Goal: Task Accomplishment & Management: Use online tool/utility

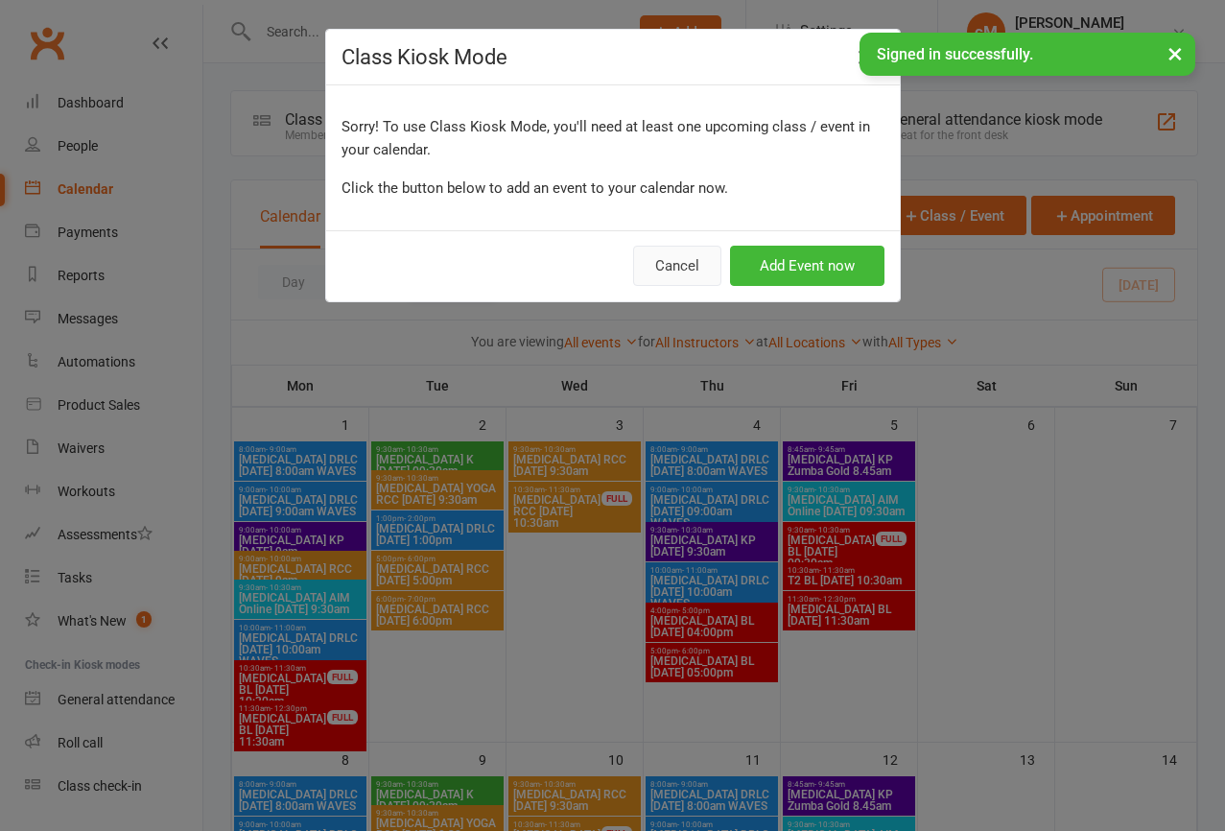
click at [657, 268] on button "Cancel" at bounding box center [677, 266] width 88 height 40
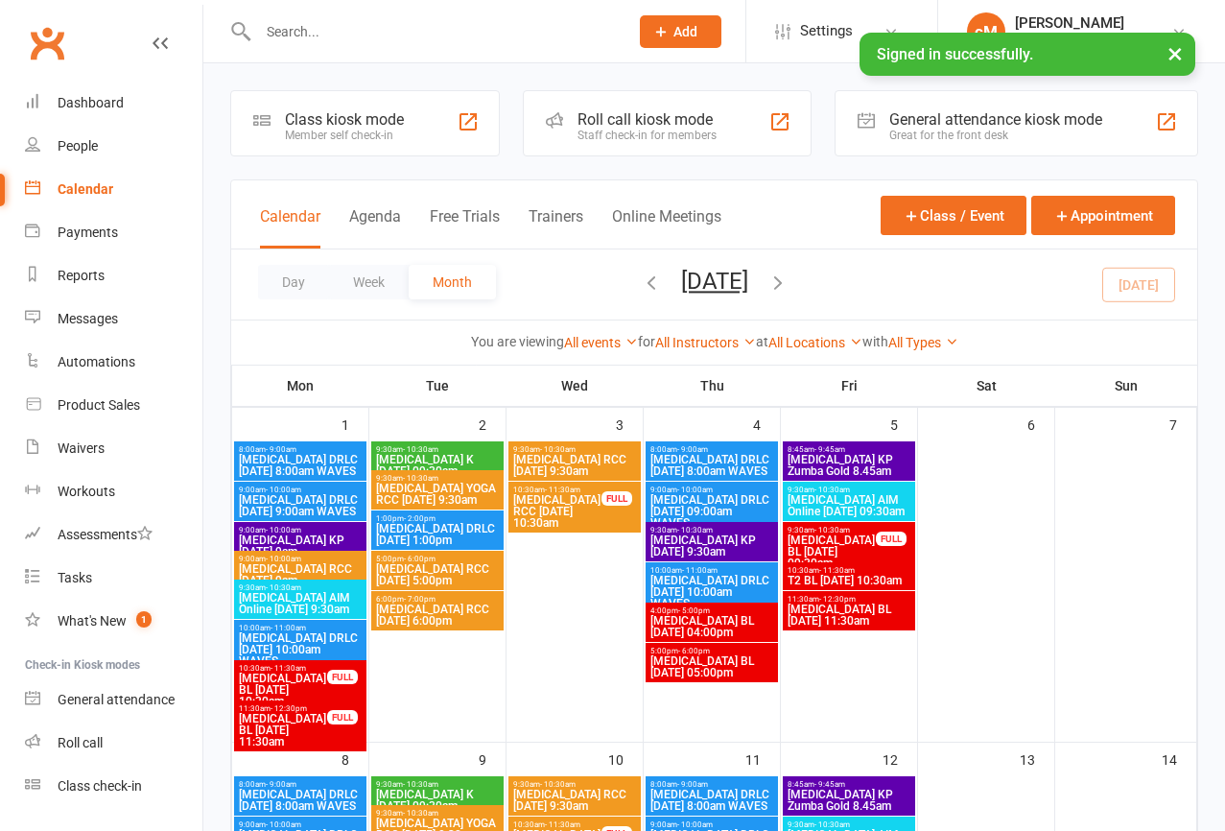
click at [353, 50] on div at bounding box center [422, 31] width 385 height 62
click at [347, 42] on input "text" at bounding box center [433, 31] width 363 height 27
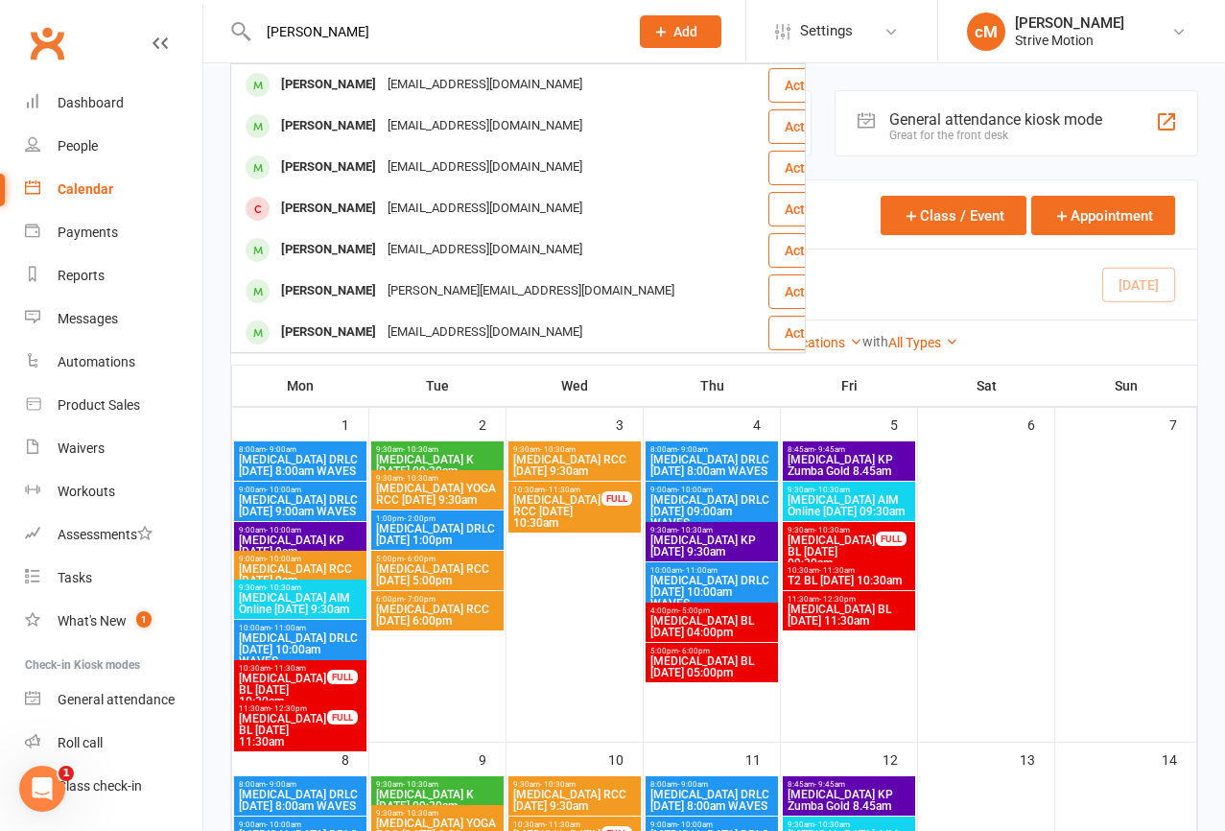
type input "[PERSON_NAME]"
click at [381, 46] on div "[PERSON_NAME] [EMAIL_ADDRESS][DOMAIN_NAME] Actions [PERSON_NAME] [PERSON_NAME][…" at bounding box center [422, 31] width 385 height 62
click at [344, 30] on input "[PERSON_NAME]" at bounding box center [433, 31] width 363 height 27
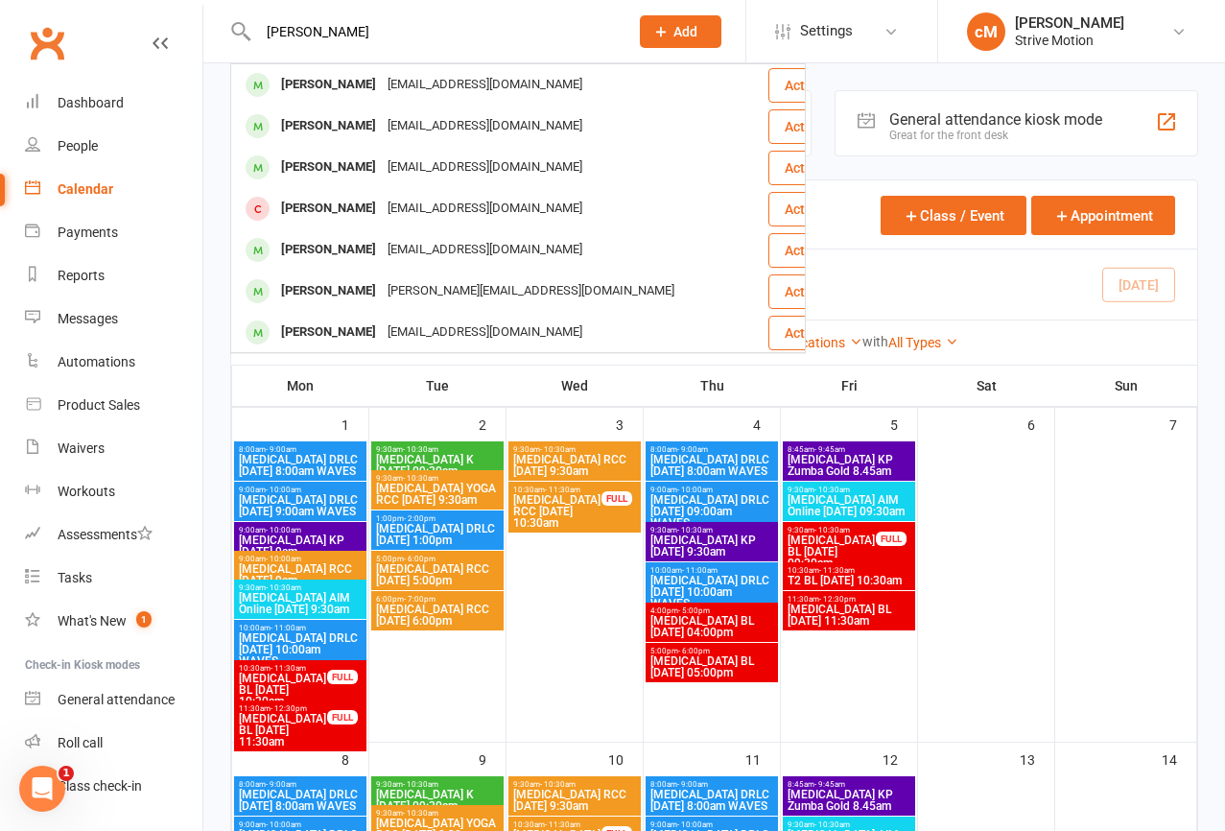
click at [344, 30] on input "[PERSON_NAME]" at bounding box center [433, 31] width 363 height 27
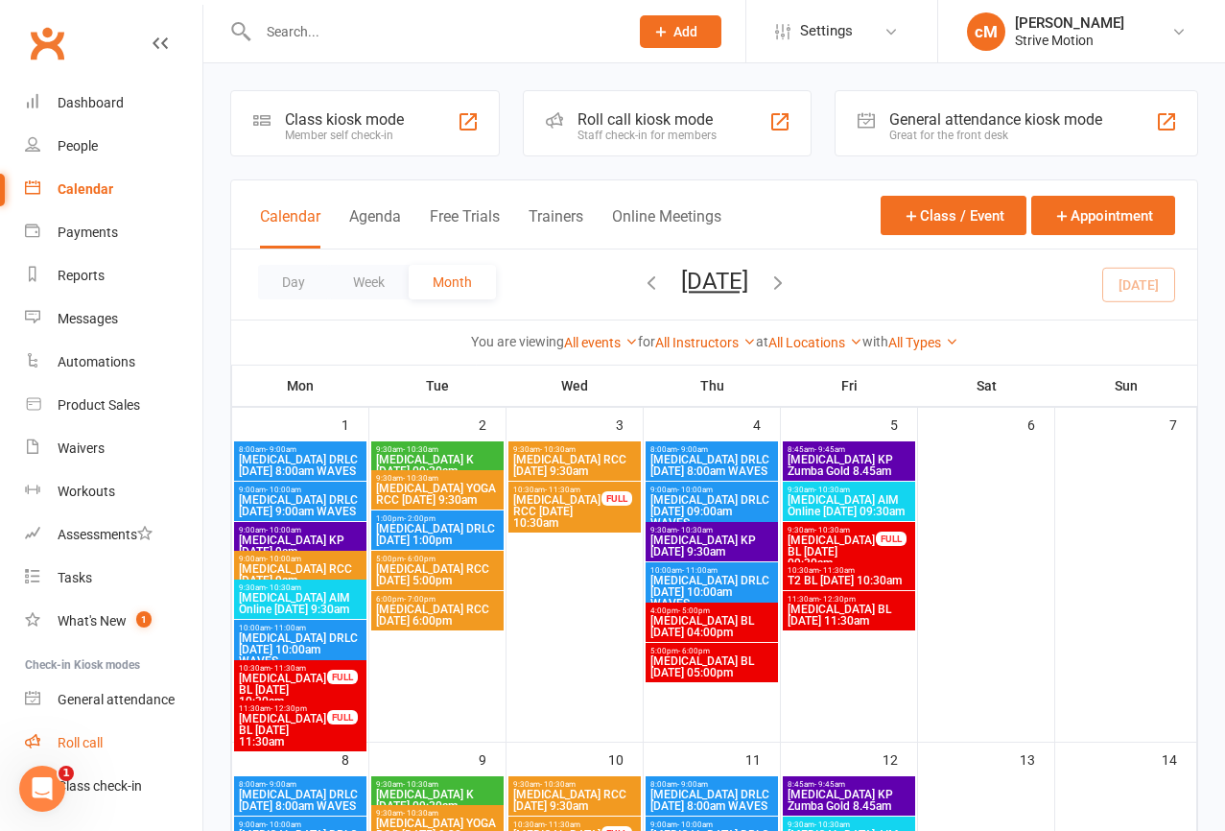
click at [95, 746] on div "Roll call" at bounding box center [80, 742] width 45 height 15
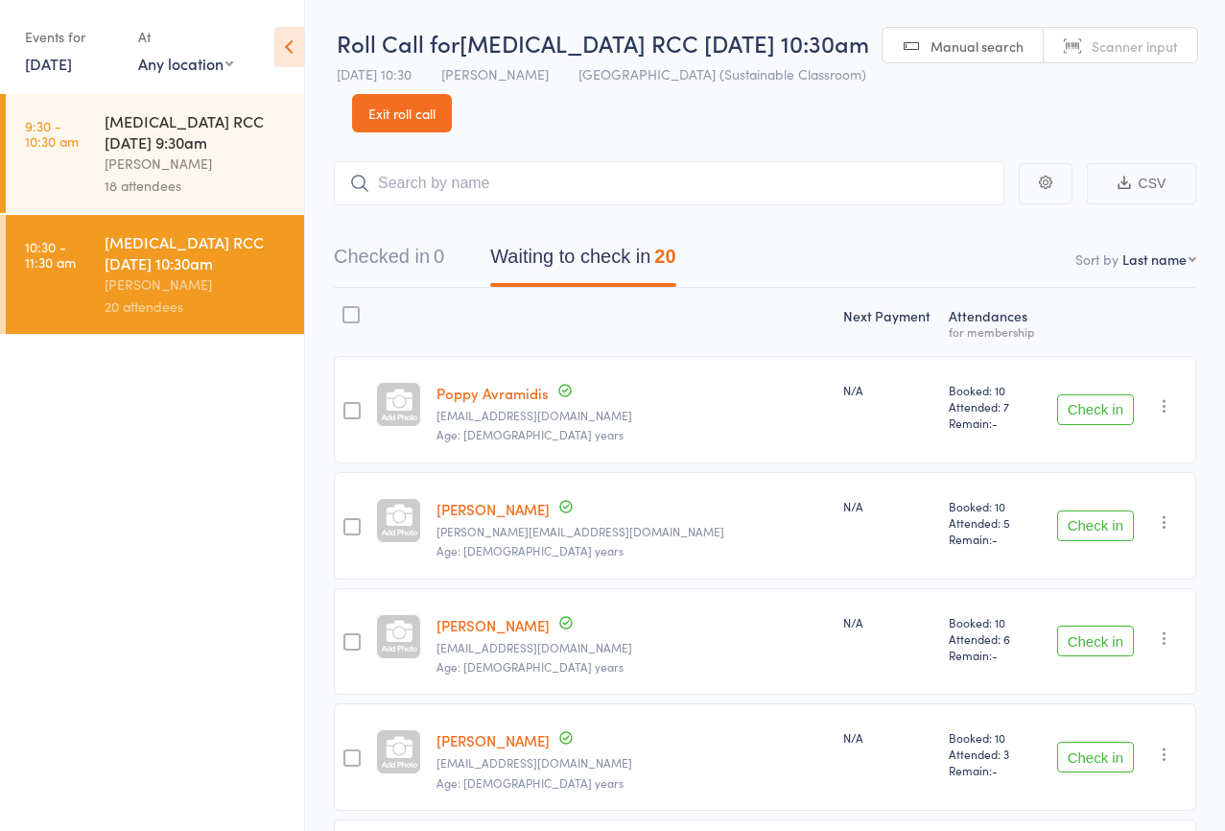
click at [1064, 406] on button "Check in" at bounding box center [1095, 409] width 77 height 31
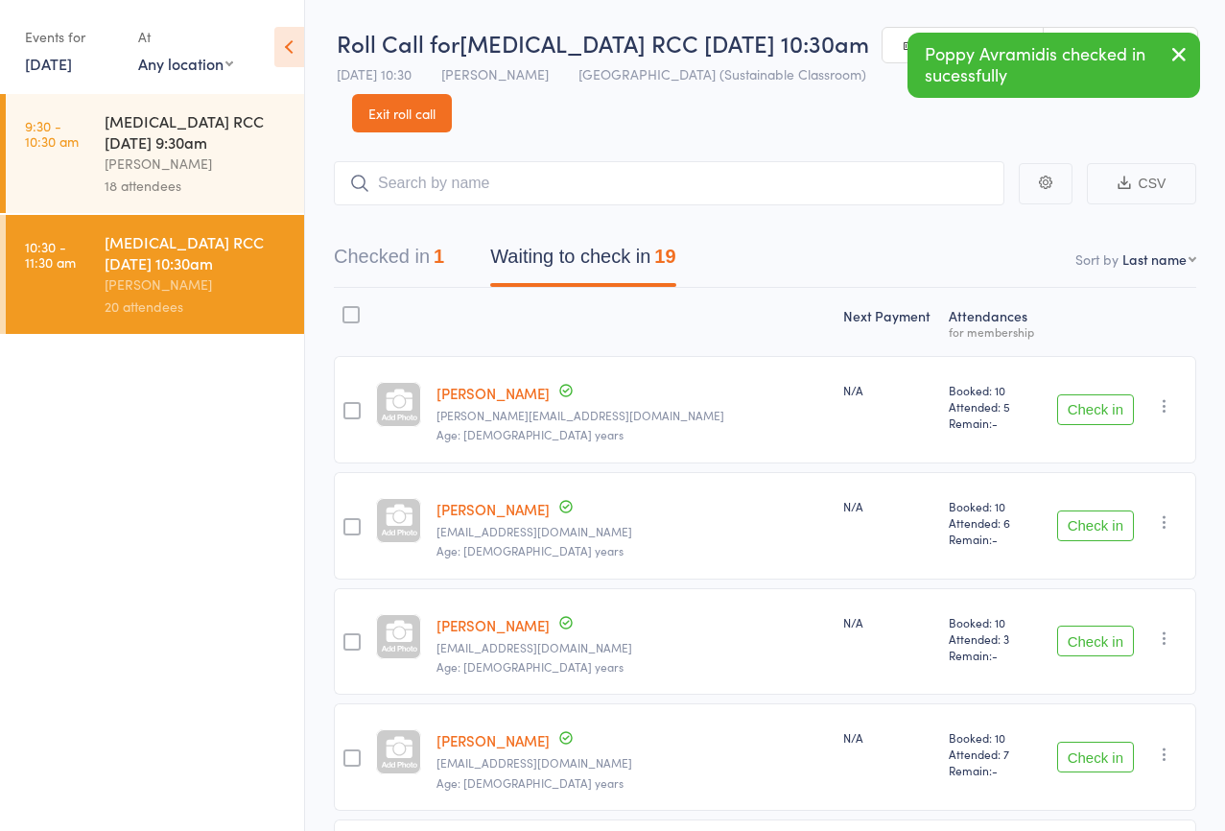
click at [1086, 403] on button "Check in" at bounding box center [1095, 409] width 77 height 31
click at [1085, 522] on button "Check in" at bounding box center [1095, 525] width 77 height 31
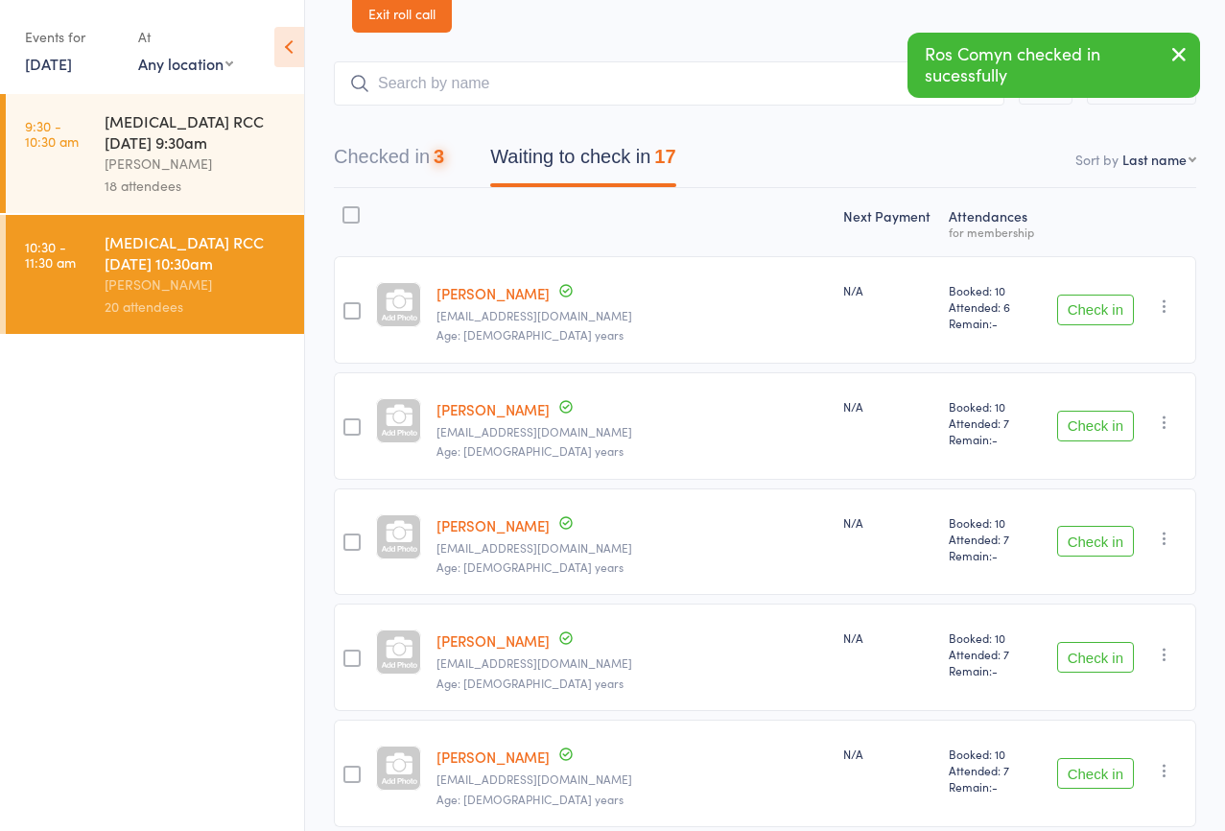
scroll to position [102, 0]
click at [1077, 426] on button "Check in" at bounding box center [1095, 424] width 77 height 31
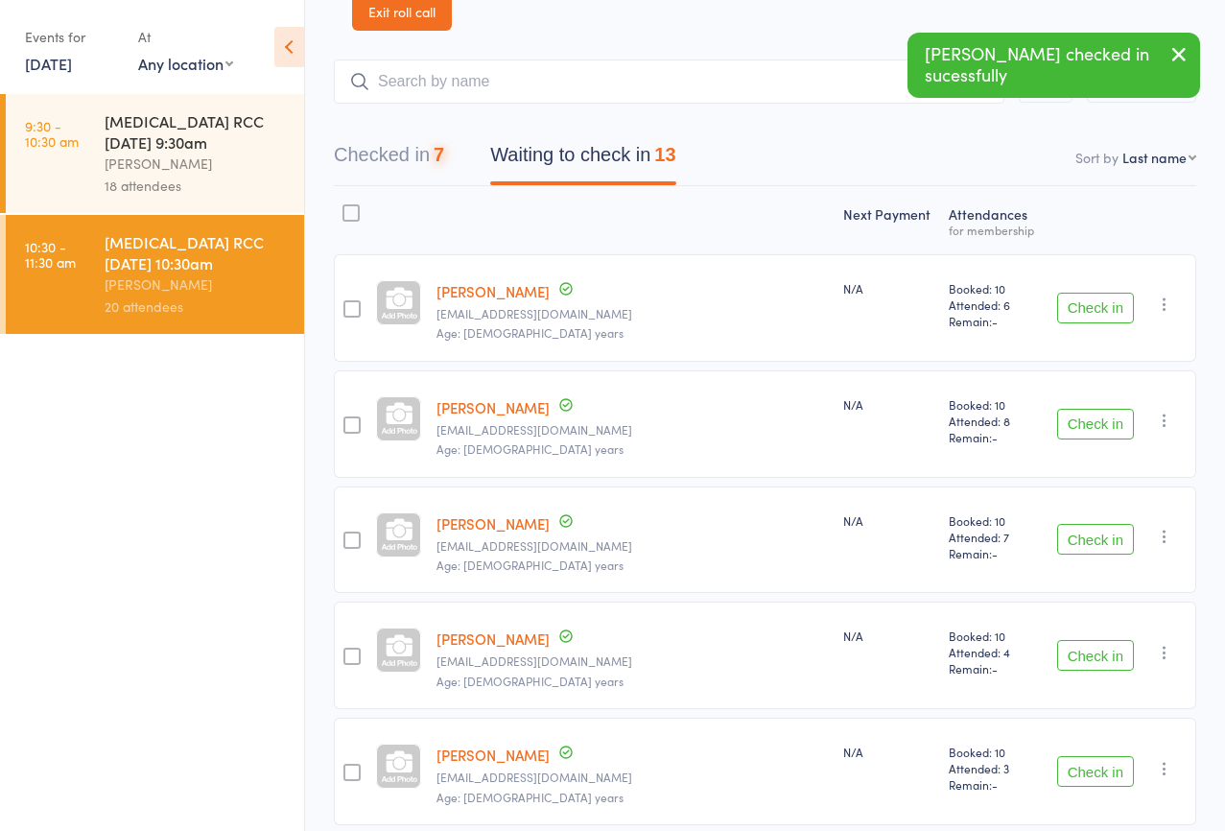
click at [1077, 426] on button "Check in" at bounding box center [1095, 424] width 77 height 31
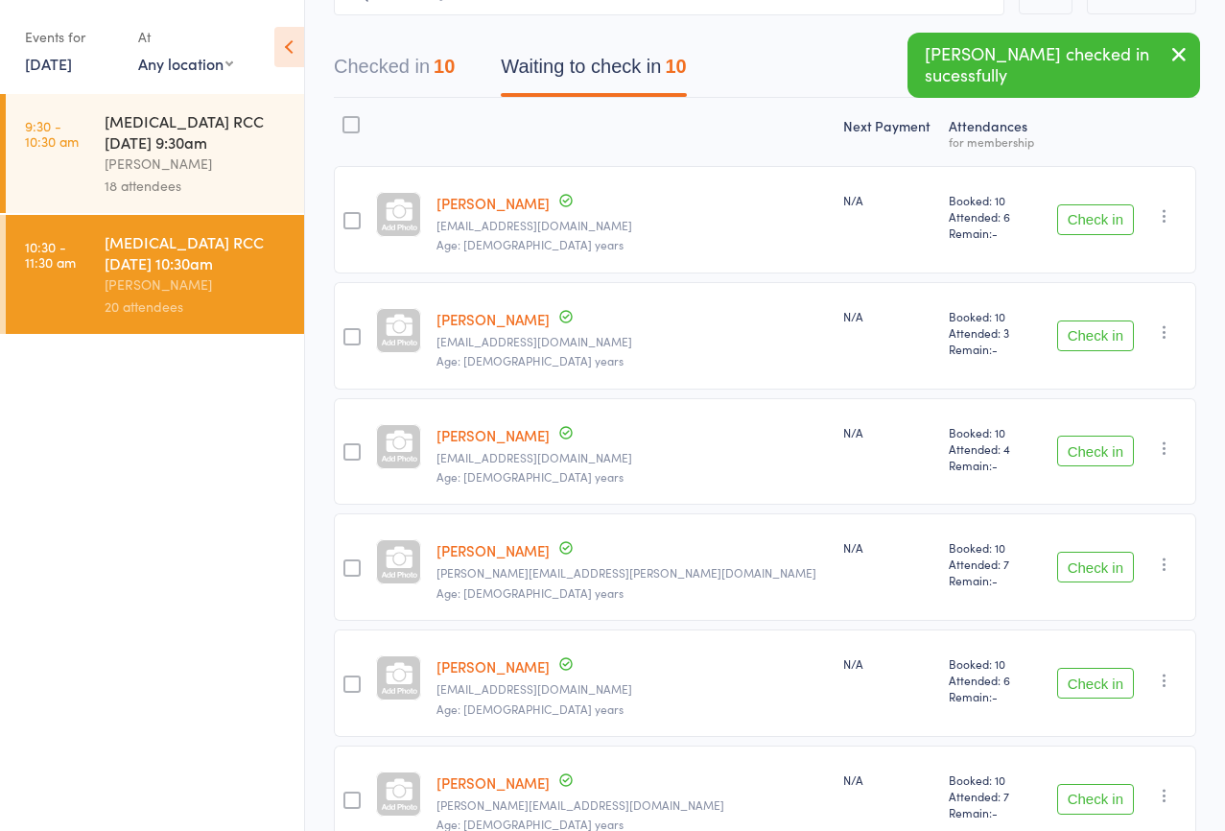
scroll to position [201, 0]
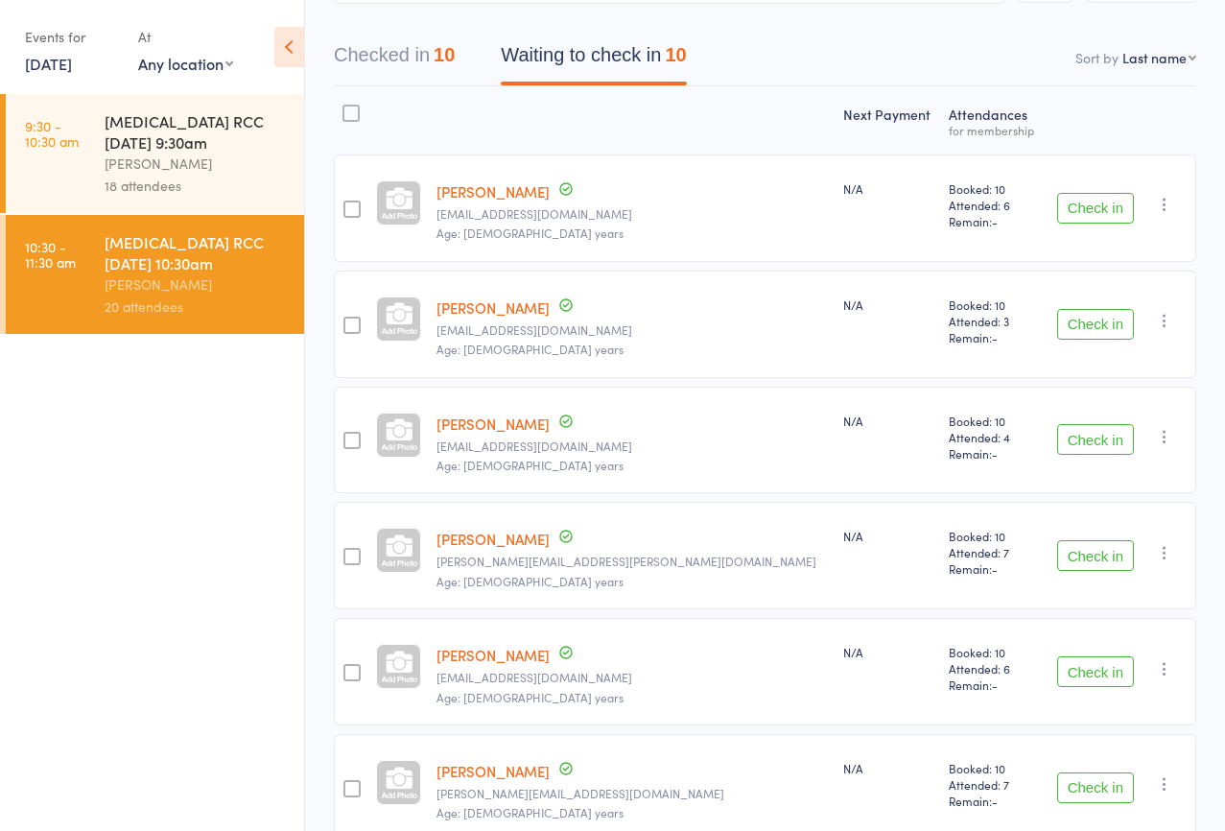
click at [1077, 434] on button "Check in" at bounding box center [1095, 439] width 77 height 31
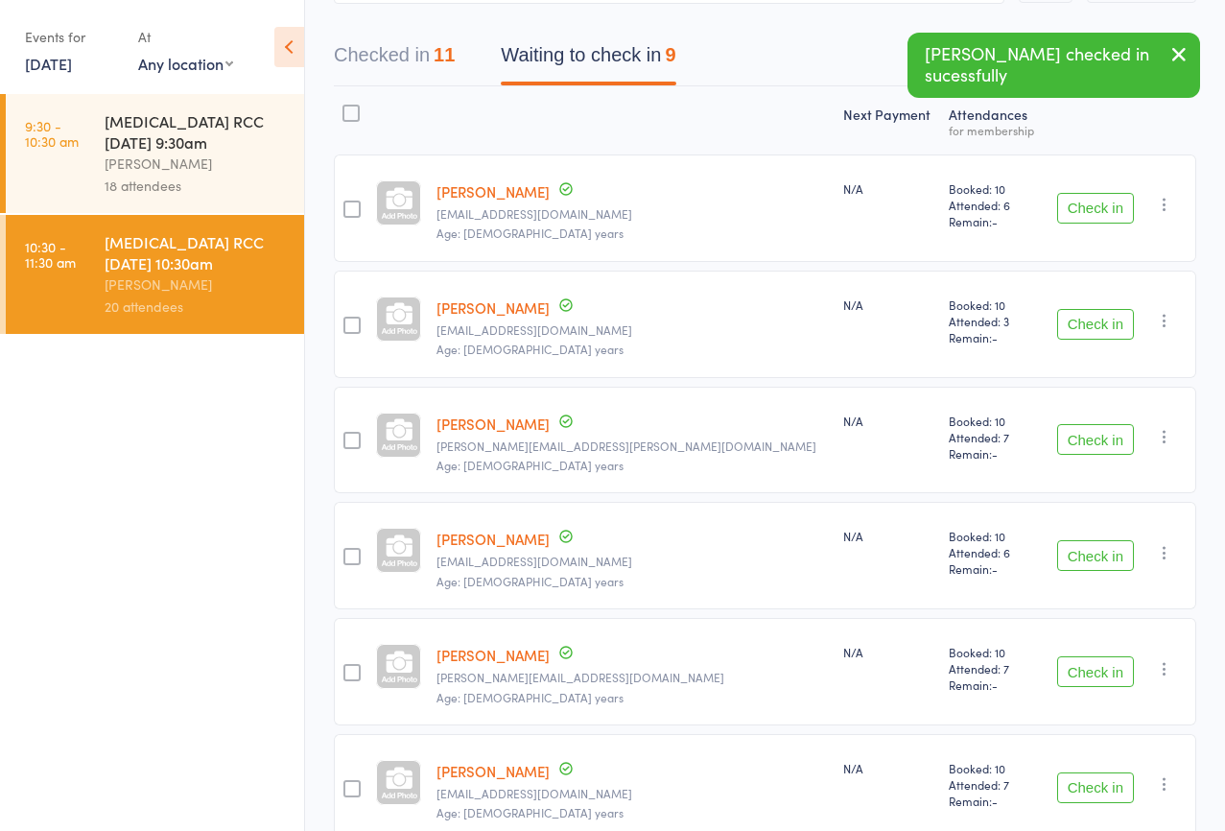
click at [1077, 434] on button "Check in" at bounding box center [1095, 439] width 77 height 31
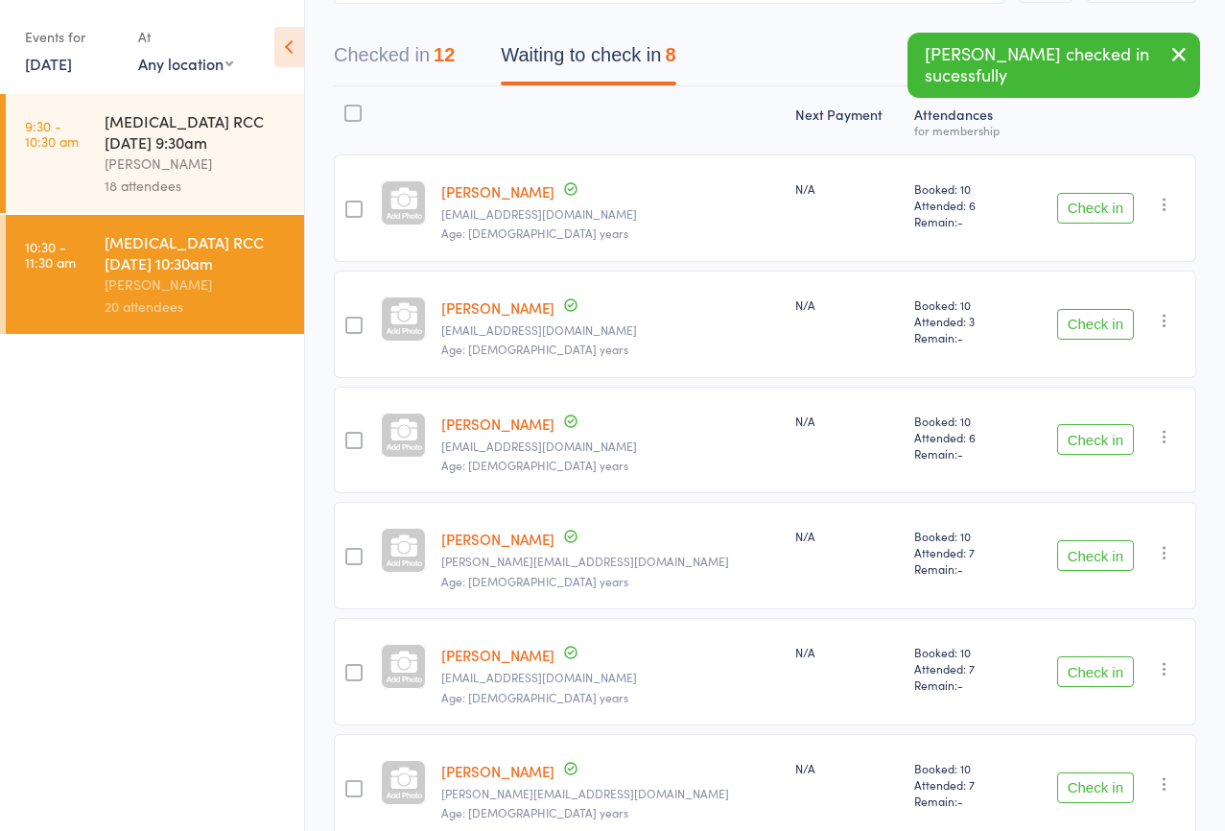
click at [1079, 546] on button "Check in" at bounding box center [1095, 555] width 77 height 31
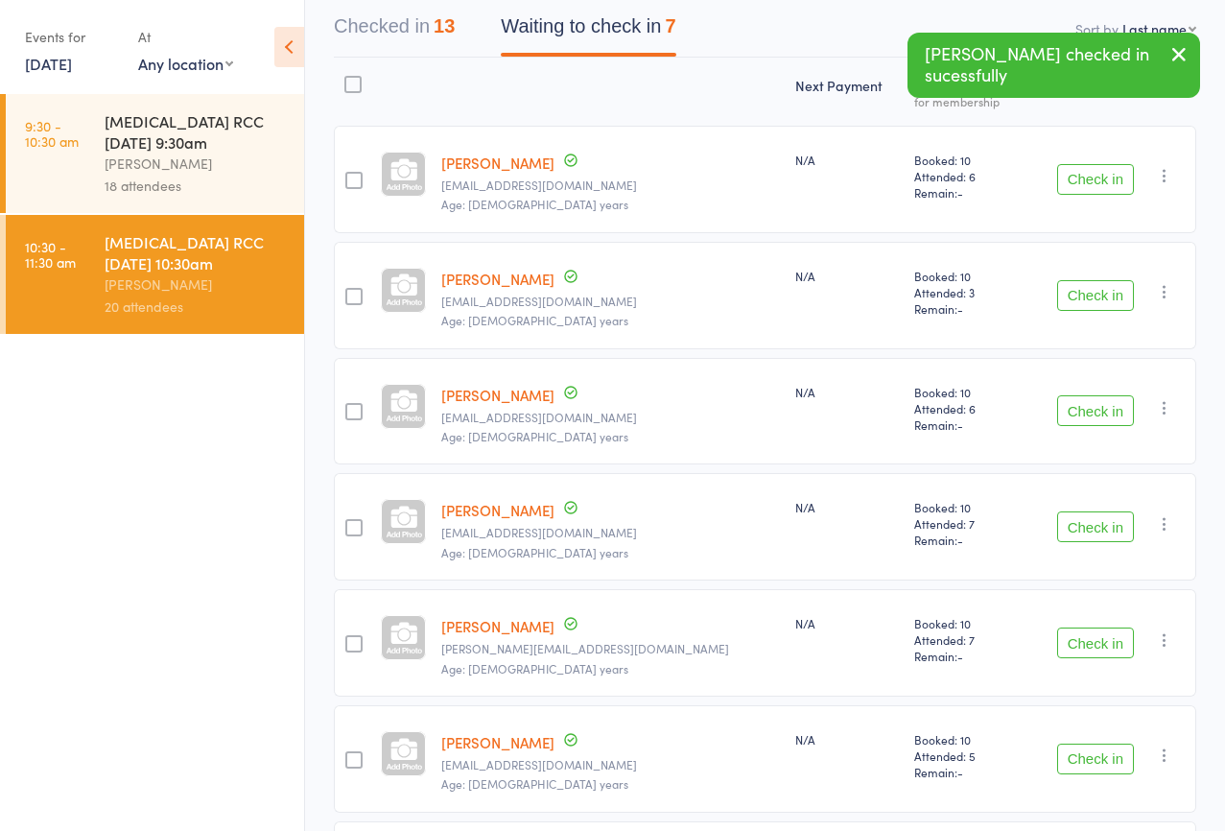
scroll to position [231, 0]
click at [1078, 526] on button "Check in" at bounding box center [1095, 525] width 77 height 31
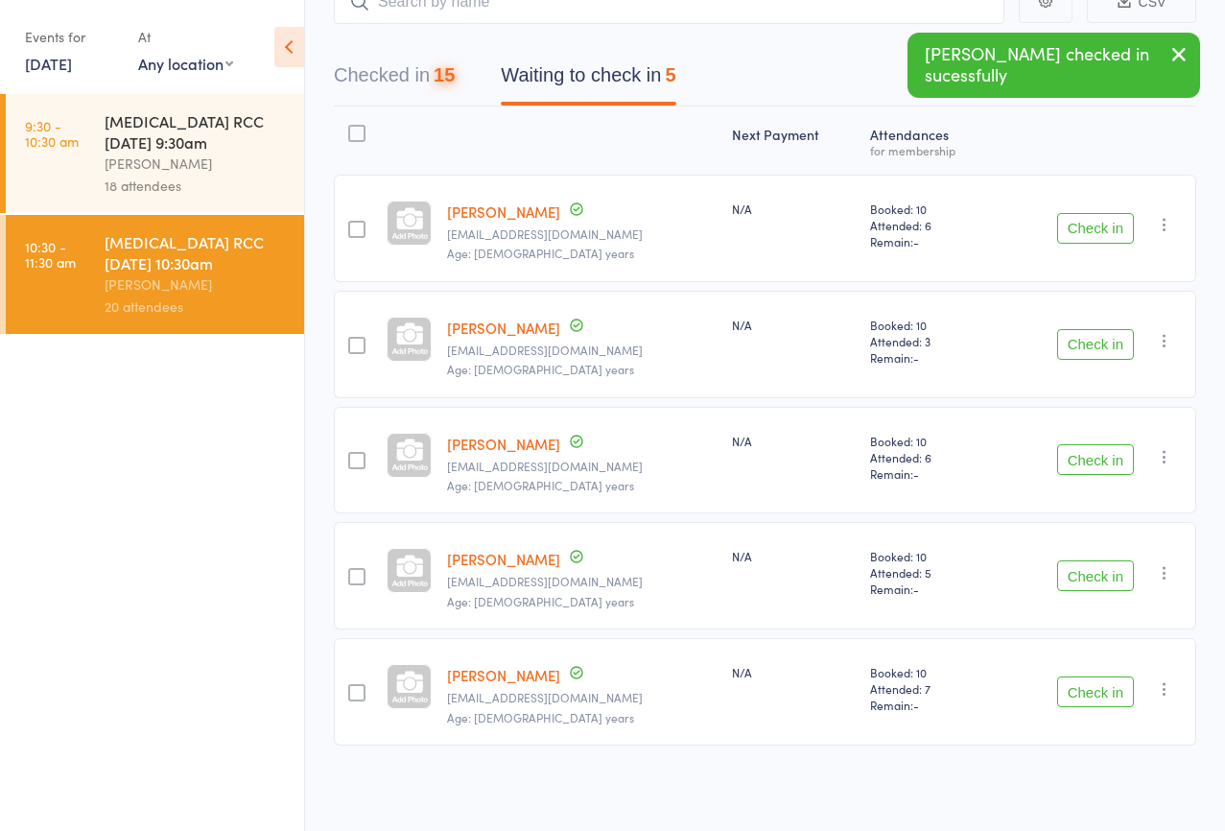
scroll to position [181, 0]
click at [1090, 690] on button "Check in" at bounding box center [1095, 691] width 77 height 31
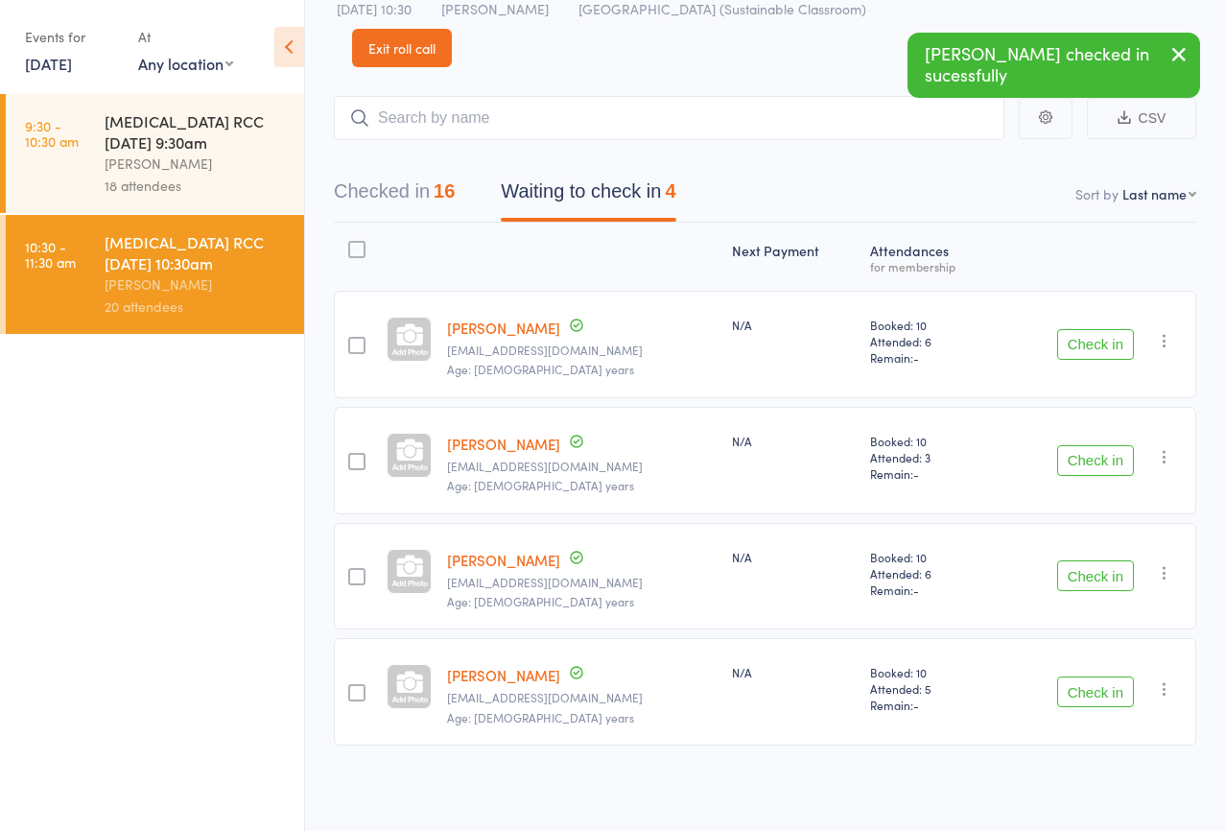
click at [1186, 56] on icon "button" at bounding box center [1179, 54] width 23 height 24
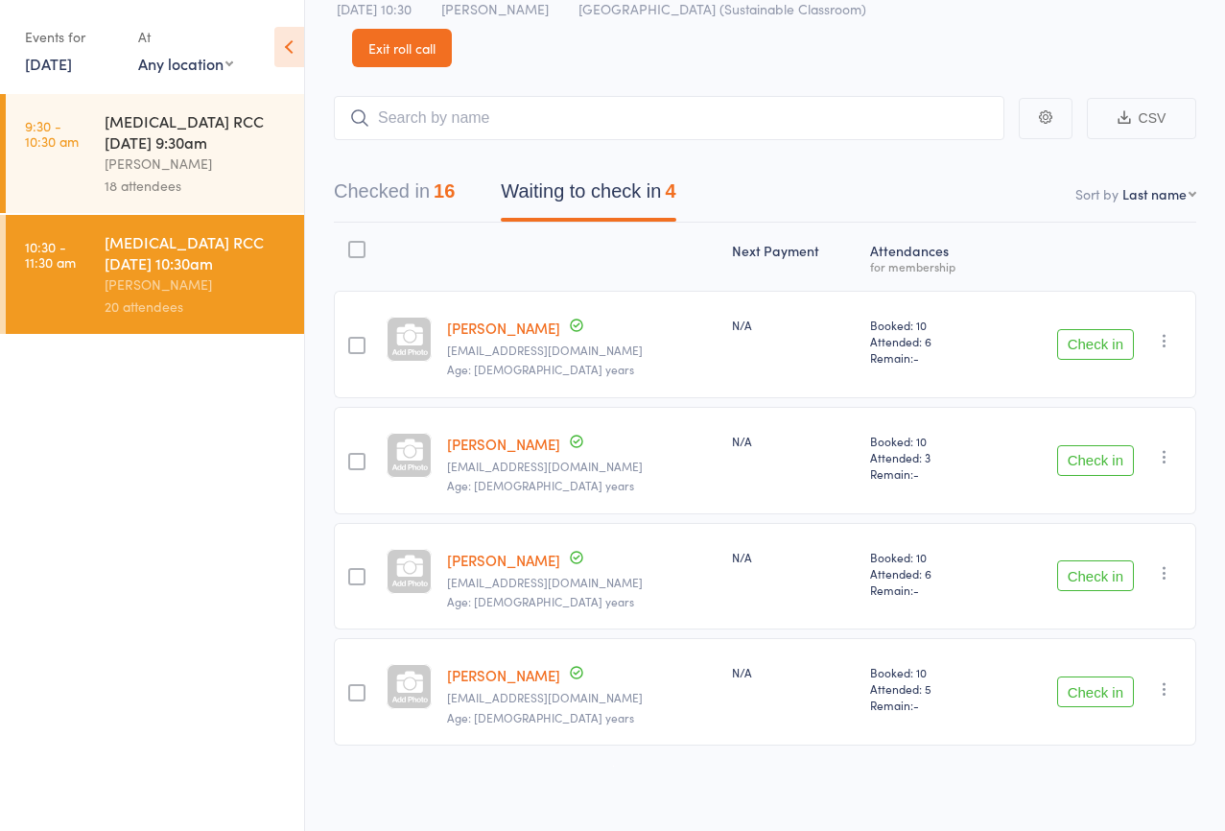
click at [452, 51] on link "Exit roll call" at bounding box center [402, 48] width 100 height 38
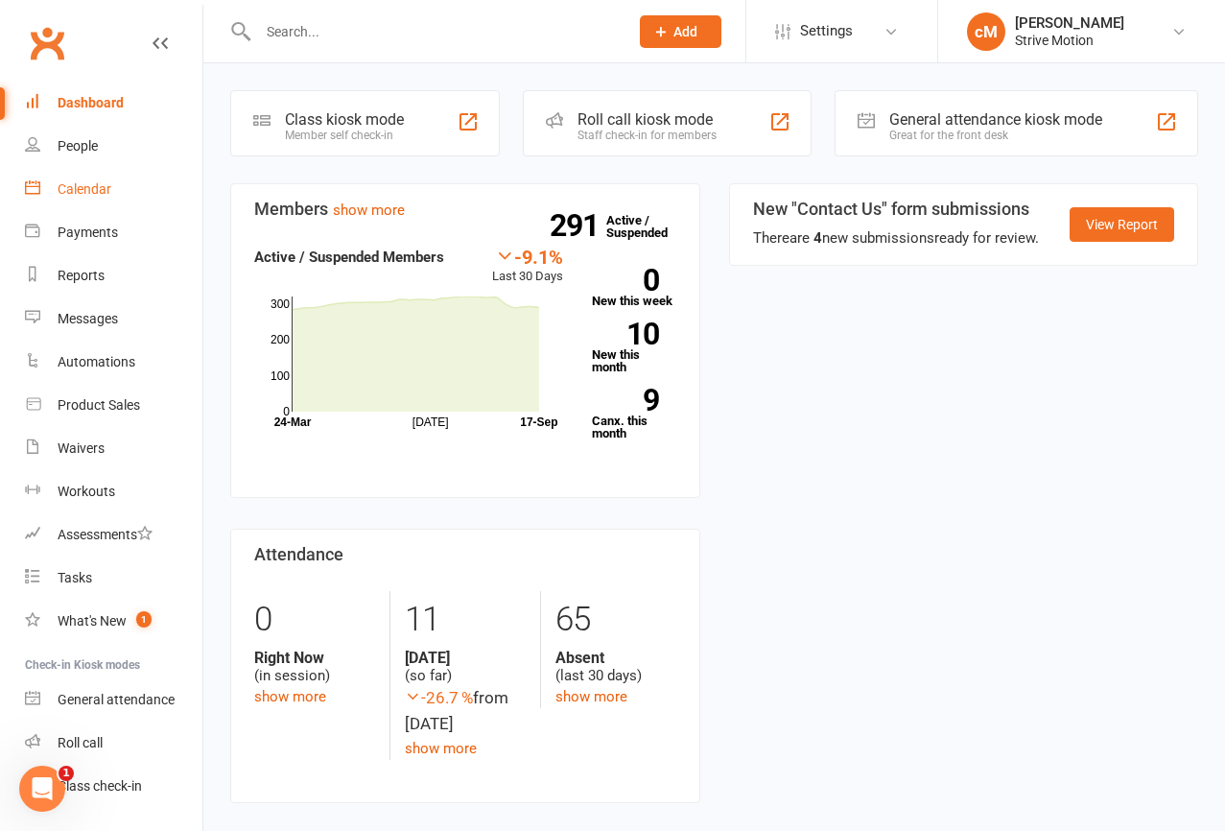
click at [105, 182] on div "Calendar" at bounding box center [85, 188] width 54 height 15
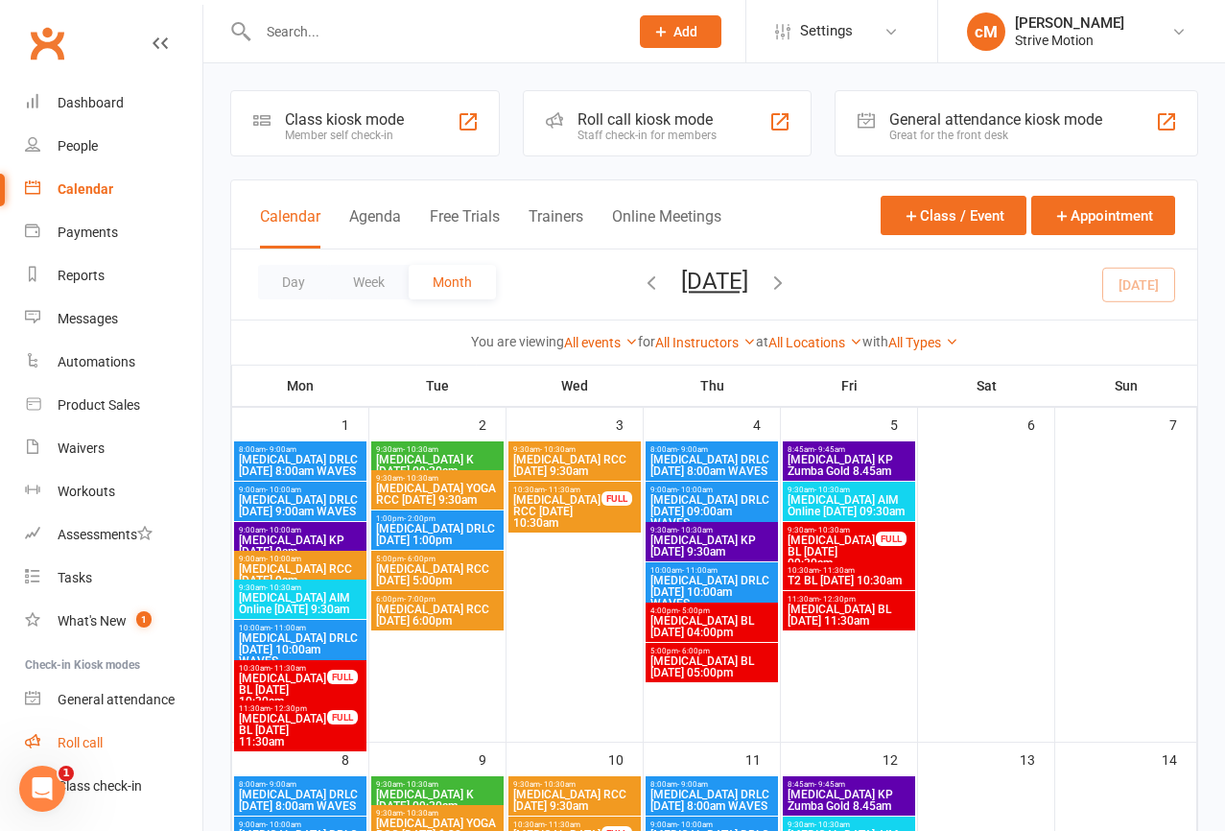
click at [91, 746] on div "Roll call" at bounding box center [80, 742] width 45 height 15
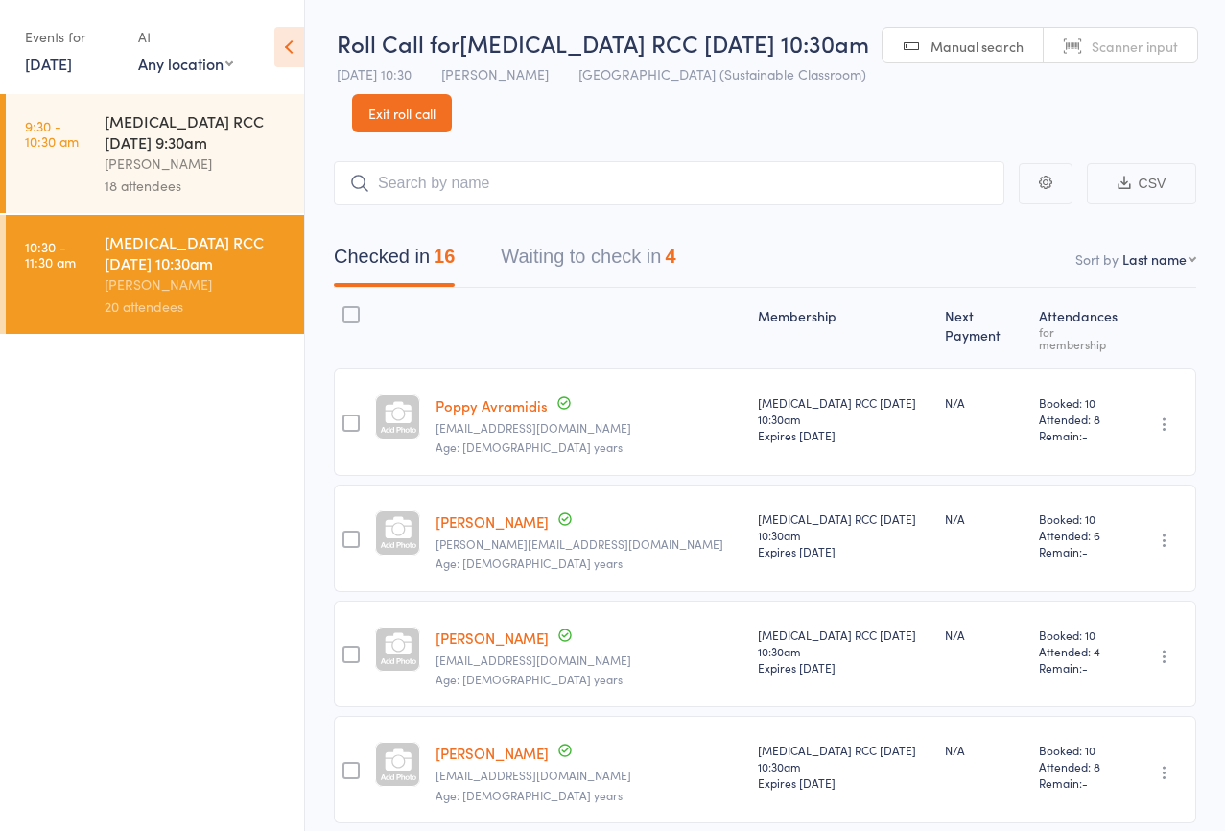
click at [195, 204] on div "T3 RCC Wednesday 9:30am cheyne Mcgregor 18 attendees" at bounding box center [205, 153] width 200 height 119
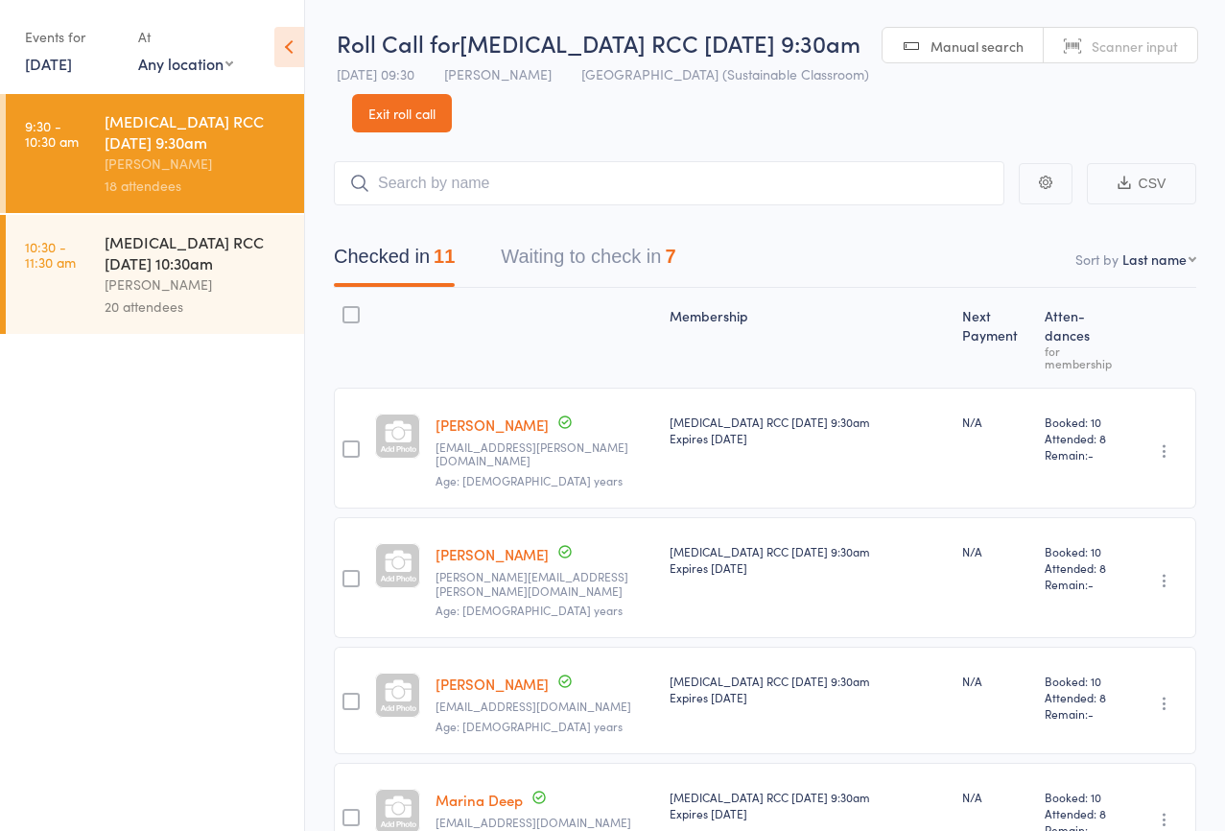
click at [612, 249] on button "Waiting to check in 7" at bounding box center [588, 261] width 175 height 51
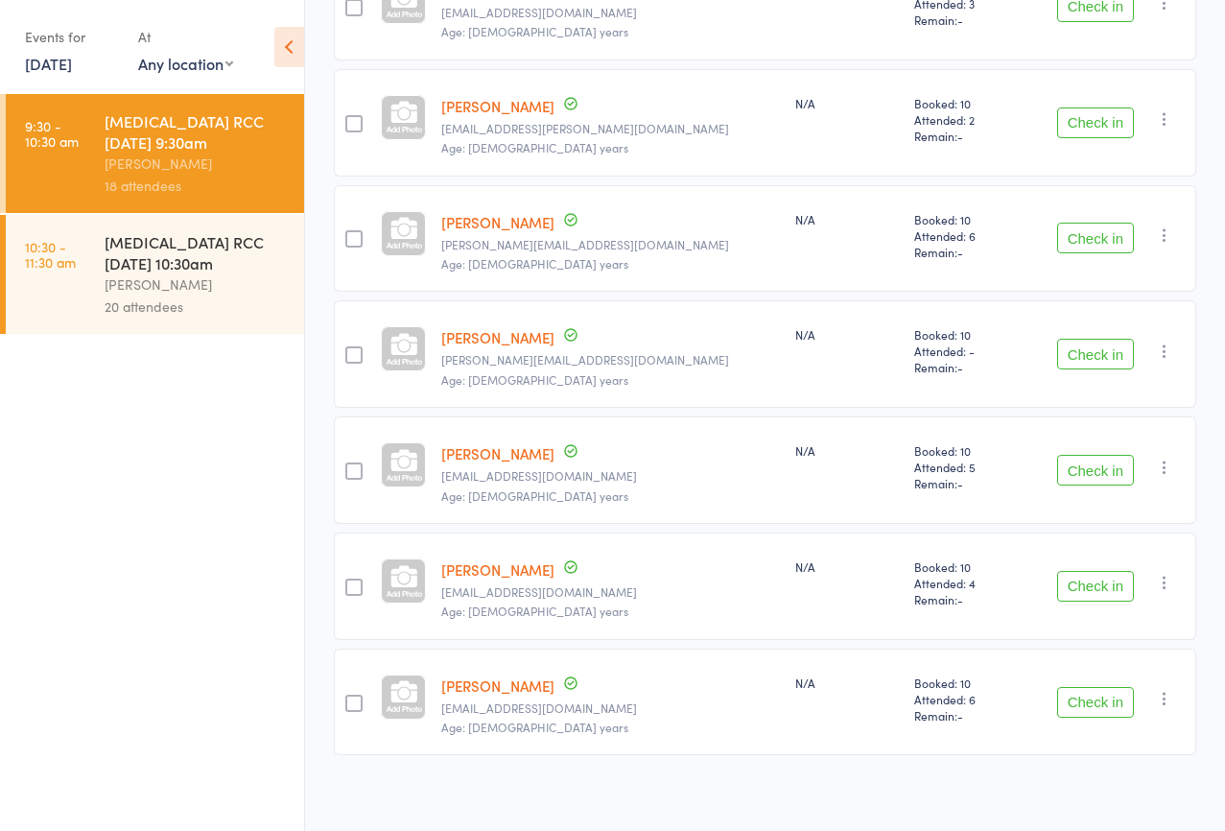
scroll to position [413, 0]
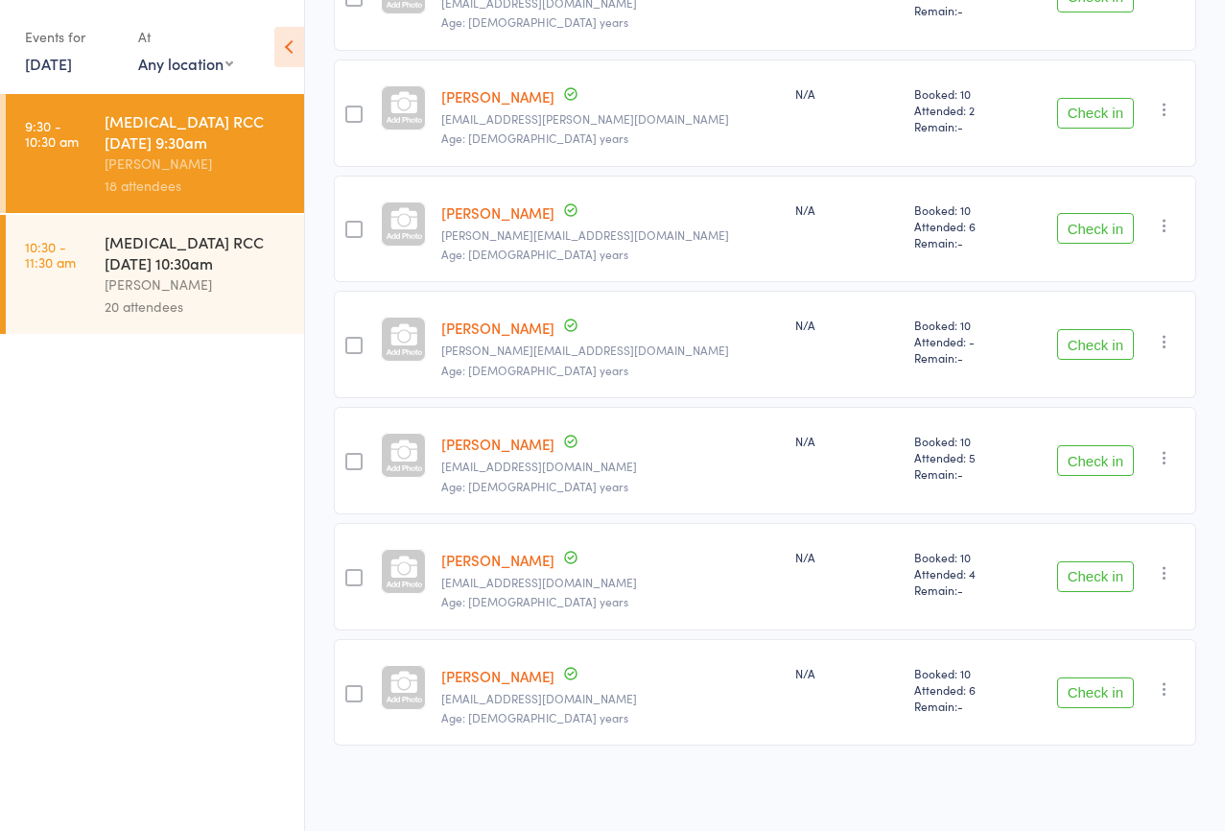
click at [475, 439] on link "John Madigan" at bounding box center [497, 444] width 113 height 20
